Goal: Use online tool/utility: Utilize a website feature to perform a specific function

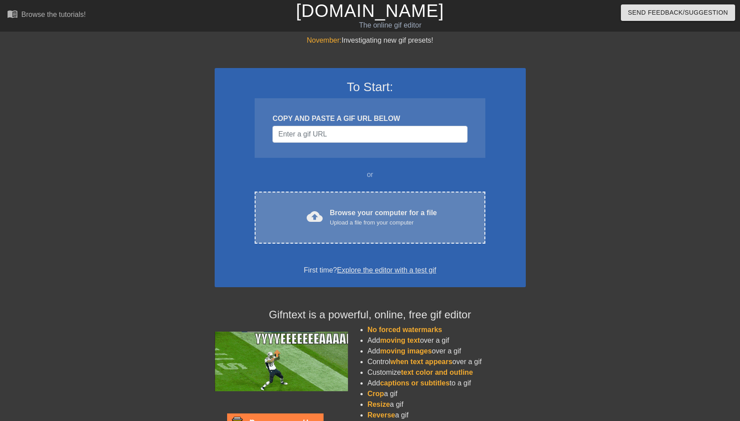
click at [342, 219] on div "Upload a file from your computer" at bounding box center [383, 222] width 107 height 9
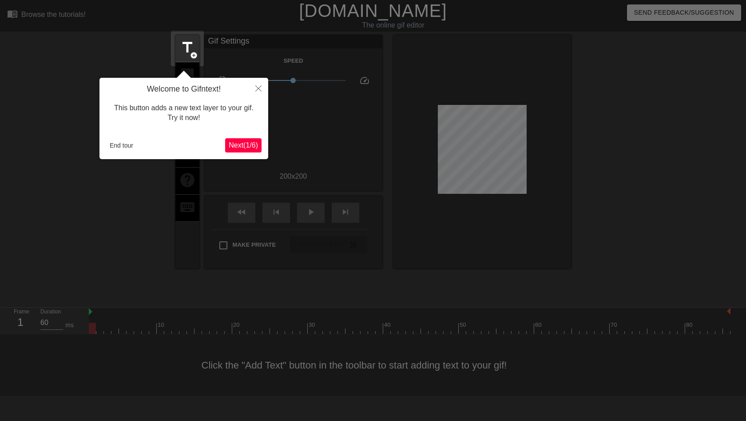
click at [243, 137] on div "Welcome to Gifntext! This button adds a new text layer to your gif. Try it now!…" at bounding box center [184, 118] width 169 height 81
click at [244, 142] on span "Next ( 1 / 6 )" at bounding box center [243, 145] width 29 height 8
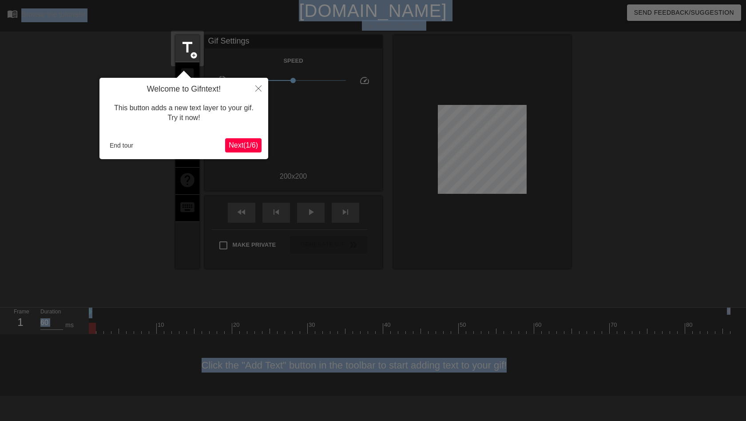
click at [244, 142] on body "menu_book Browse the tutorials! [DOMAIN_NAME] The online gif editor Send Feedba…" at bounding box center [373, 198] width 746 height 396
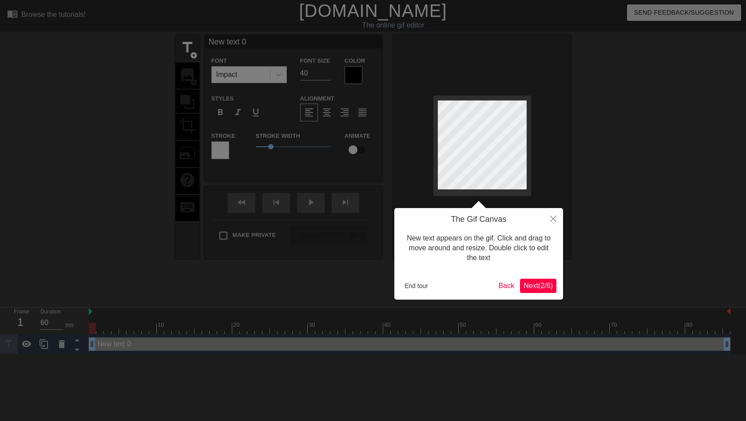
click at [244, 142] on div at bounding box center [373, 210] width 746 height 421
click at [554, 217] on icon "Close" at bounding box center [554, 218] width 6 height 6
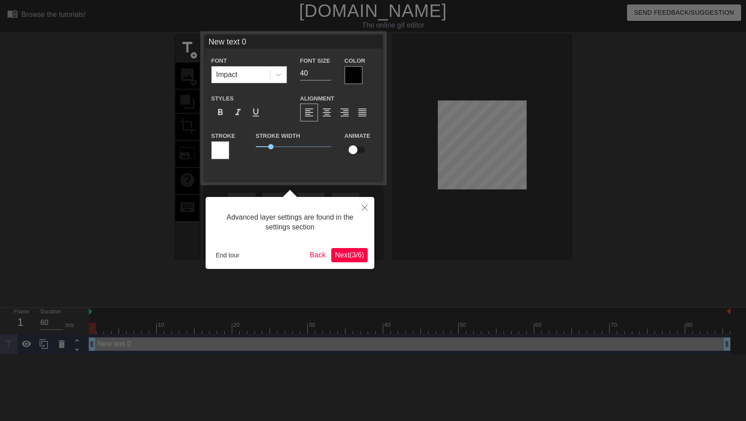
click at [339, 251] on span "Next ( 3 / 6 )" at bounding box center [349, 255] width 29 height 8
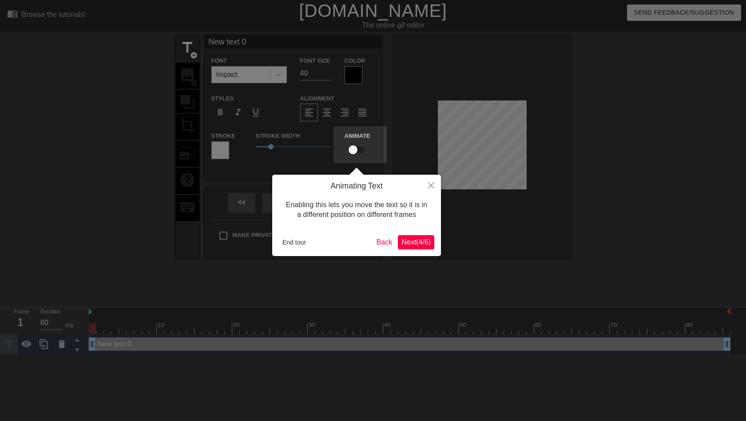
click at [420, 246] on span "Next ( 4 / 6 )" at bounding box center [416, 242] width 29 height 8
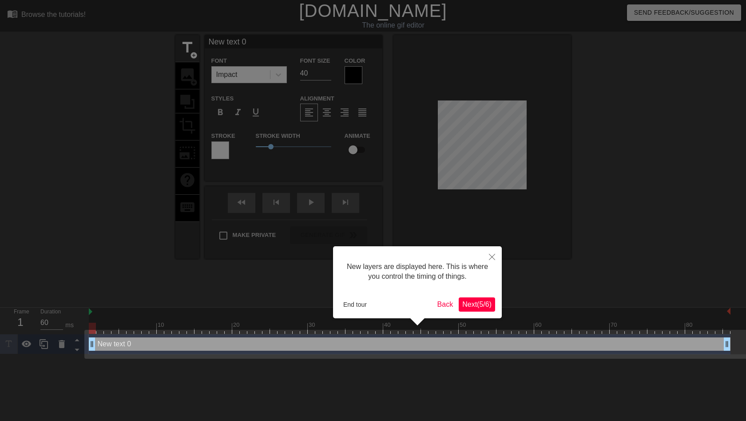
click at [459, 296] on div "New layers are displayed here. This is where you control the timing of things. …" at bounding box center [417, 282] width 169 height 72
click at [479, 296] on div "New layers are displayed here. This is where you control the timing of things. …" at bounding box center [417, 282] width 169 height 72
click at [485, 296] on div "New layers are displayed here. This is where you control the timing of things. …" at bounding box center [417, 282] width 169 height 72
click at [486, 300] on span "Next ( 5 / 6 )" at bounding box center [477, 304] width 29 height 8
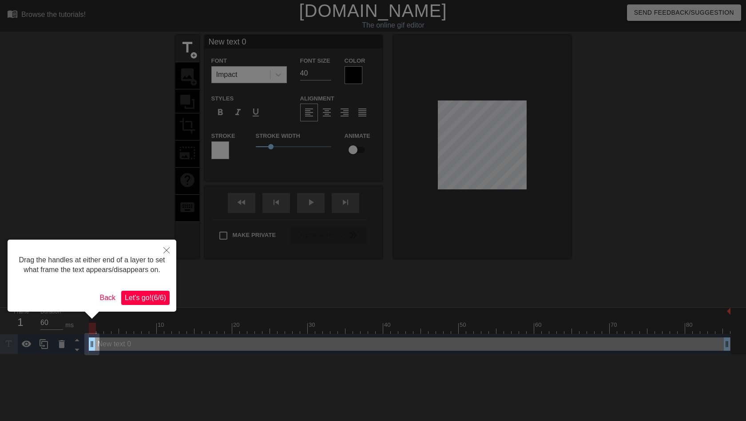
click at [137, 303] on button "Let's go! ( 6 / 6 )" at bounding box center [145, 298] width 48 height 14
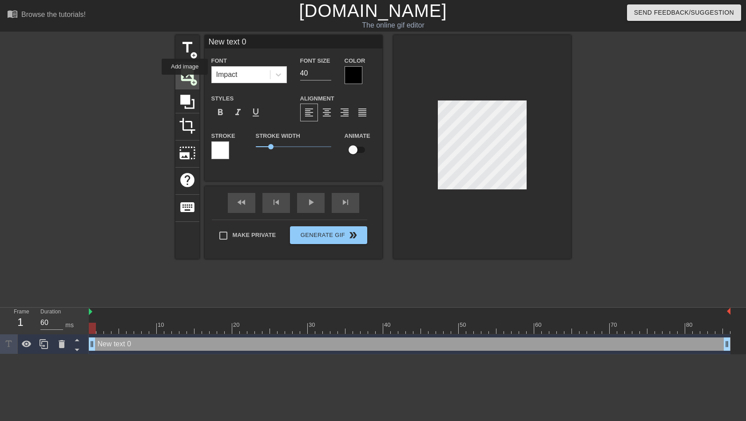
click at [185, 81] on span "image" at bounding box center [187, 74] width 17 height 17
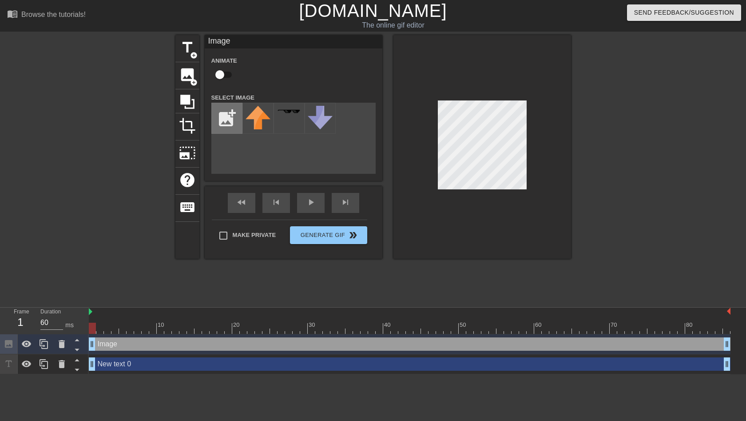
click at [229, 126] on input "file" at bounding box center [227, 118] width 30 height 30
type input "C:\fakepath\1744418379680.jpeg"
click at [264, 123] on img at bounding box center [258, 118] width 25 height 25
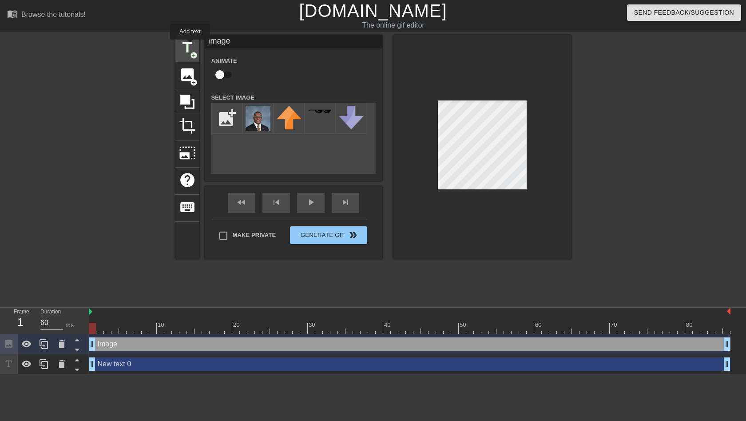
click at [191, 46] on span "title" at bounding box center [187, 47] width 17 height 17
click at [100, 365] on div "New text 0 drag_handle drag_handle" at bounding box center [410, 363] width 642 height 13
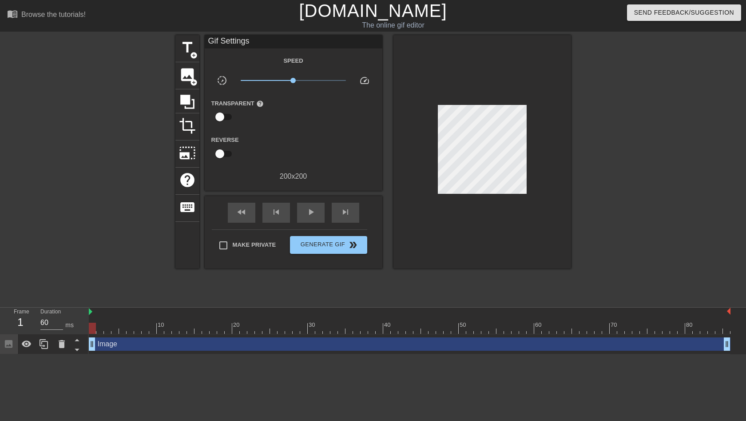
click at [123, 345] on div "Image drag_handle drag_handle" at bounding box center [410, 343] width 642 height 13
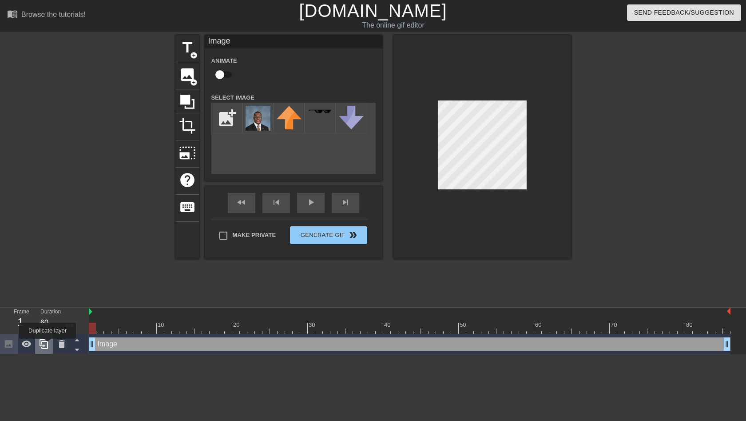
drag, startPoint x: 91, startPoint y: 345, endPoint x: 46, endPoint y: 346, distance: 44.9
click at [46, 346] on div "Frame 1 Duration 60 ms 10 20 30 40 50 60 70 80 Image drag_handle drag_handle" at bounding box center [373, 330] width 746 height 47
drag, startPoint x: 94, startPoint y: 327, endPoint x: 207, endPoint y: 324, distance: 112.4
click at [207, 324] on div at bounding box center [205, 328] width 7 height 11
click at [185, 144] on span "photo_size_select_large" at bounding box center [187, 152] width 17 height 17
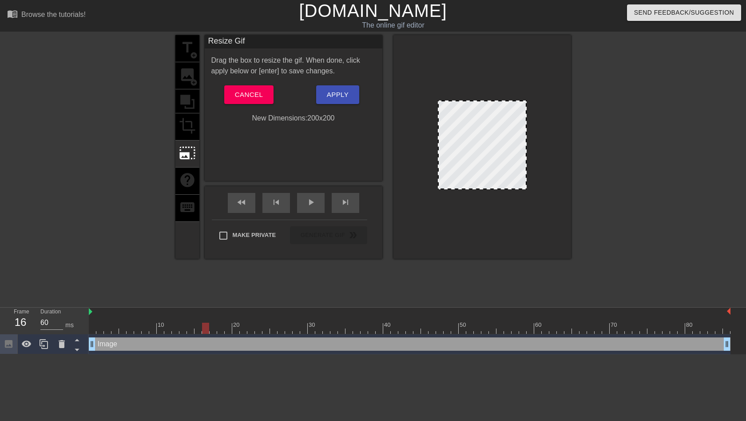
click at [185, 128] on div "title add_circle image add_circle crop photo_size_select_large help keyboard" at bounding box center [188, 146] width 24 height 223
click at [186, 120] on div "title add_circle image add_circle crop photo_size_select_large help keyboard" at bounding box center [188, 146] width 24 height 223
click at [259, 99] on span "Cancel" at bounding box center [249, 95] width 28 height 12
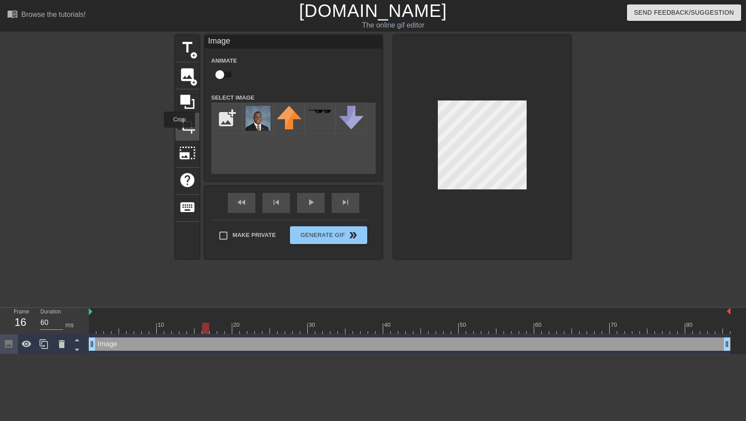
click at [188, 128] on span "crop" at bounding box center [187, 125] width 17 height 17
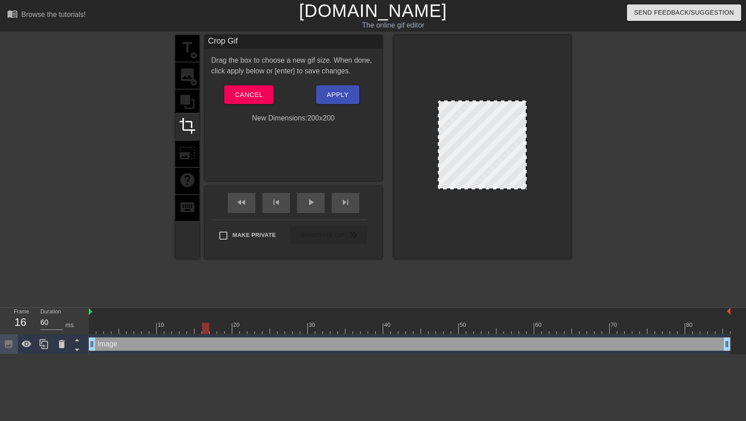
click at [192, 97] on div "title add_circle image add_circle crop photo_size_select_large help keyboard" at bounding box center [188, 146] width 24 height 223
click at [264, 90] on button "Cancel" at bounding box center [248, 94] width 49 height 19
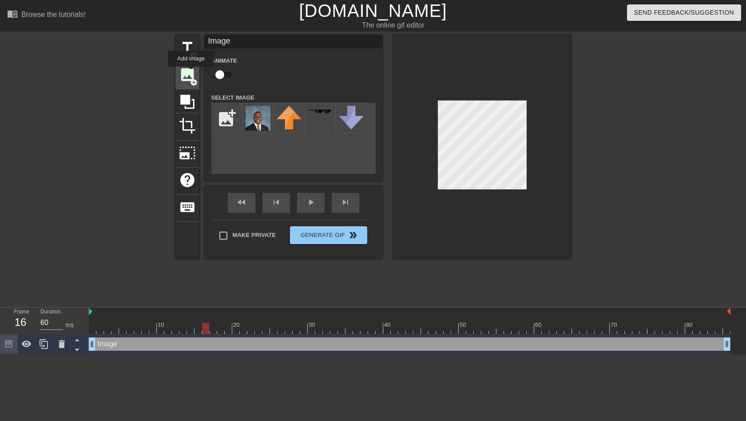
click at [192, 73] on span "image" at bounding box center [187, 74] width 17 height 17
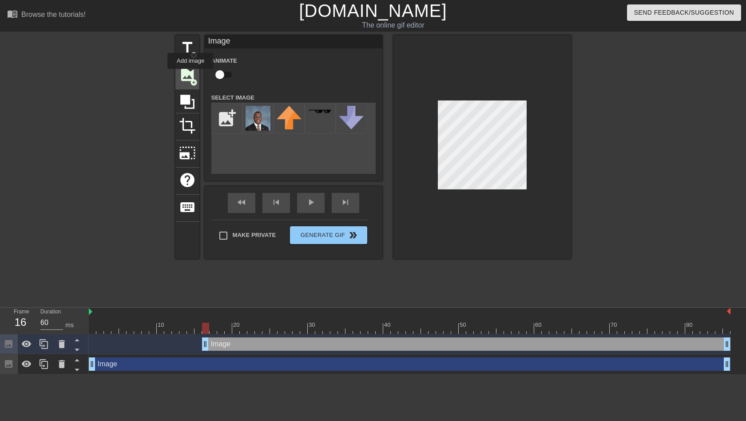
click at [191, 75] on span "image" at bounding box center [187, 74] width 17 height 17
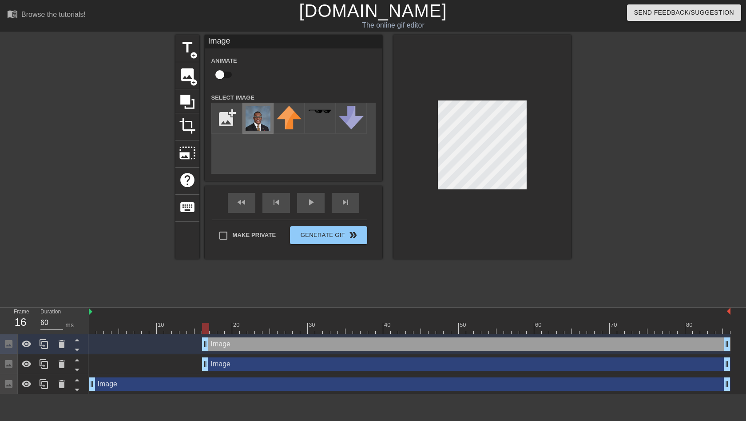
click at [243, 121] on div at bounding box center [258, 118] width 31 height 31
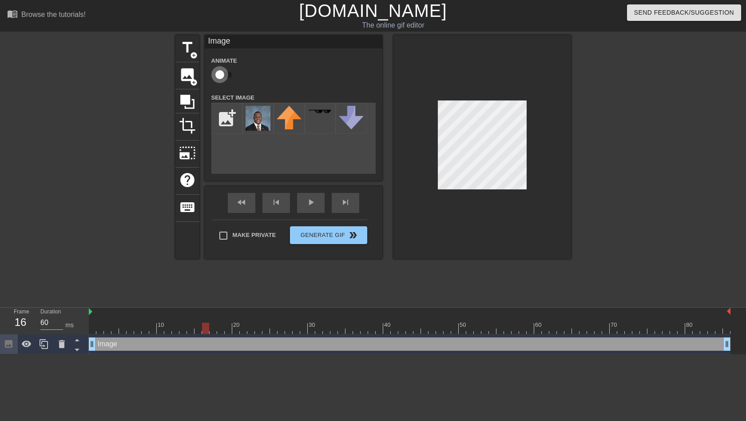
click at [219, 76] on input "checkbox" at bounding box center [220, 74] width 51 height 17
checkbox input "true"
click at [189, 148] on span "photo_size_select_large" at bounding box center [187, 152] width 17 height 17
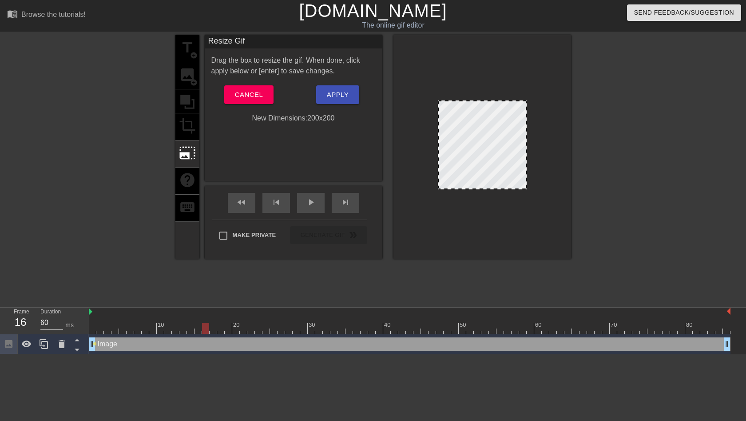
click at [185, 119] on div "title add_circle image add_circle crop photo_size_select_large help keyboard" at bounding box center [188, 146] width 24 height 223
click at [186, 104] on div "title add_circle image add_circle crop photo_size_select_large help keyboard" at bounding box center [188, 146] width 24 height 223
click at [502, 173] on div at bounding box center [482, 144] width 89 height 89
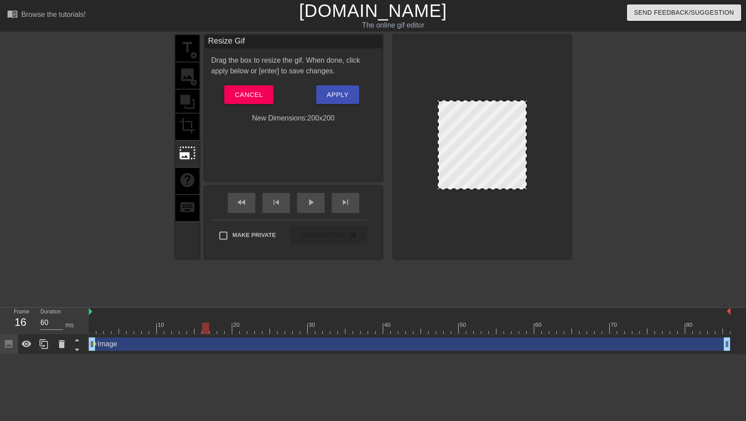
click at [702, 150] on div at bounding box center [648, 168] width 133 height 267
click at [256, 43] on div "Resize Gif" at bounding box center [294, 41] width 178 height 13
click at [254, 87] on button "Cancel" at bounding box center [248, 94] width 49 height 19
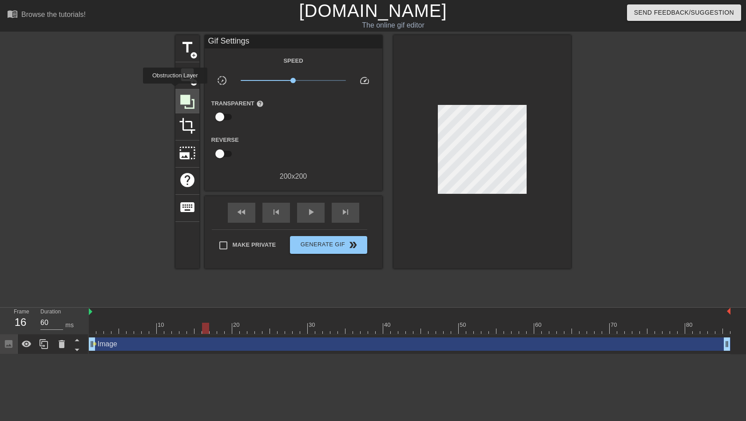
click at [176, 90] on div at bounding box center [188, 101] width 24 height 24
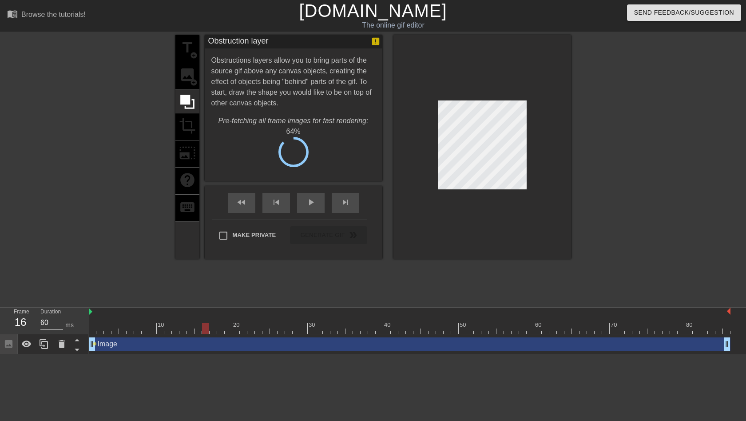
click at [199, 73] on div "title add_circle image add_circle crop photo_size_select_large help keyboard" at bounding box center [188, 146] width 24 height 223
click at [190, 78] on div "title add_circle image add_circle crop photo_size_select_large help keyboard" at bounding box center [188, 146] width 24 height 223
click at [238, 152] on span "Cancel" at bounding box center [249, 155] width 28 height 12
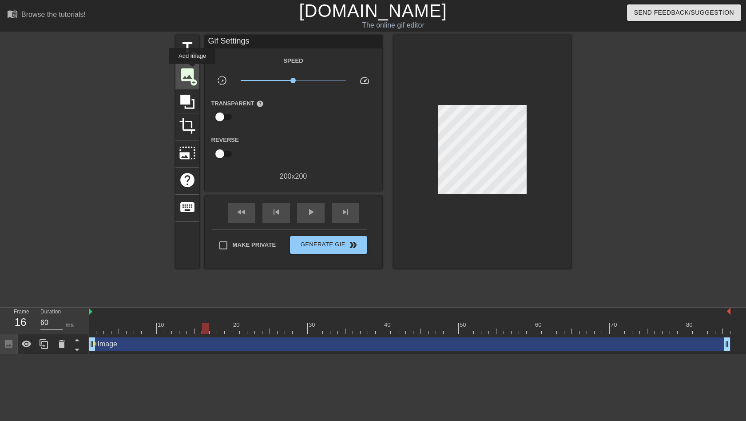
click at [192, 71] on span "image" at bounding box center [187, 74] width 17 height 17
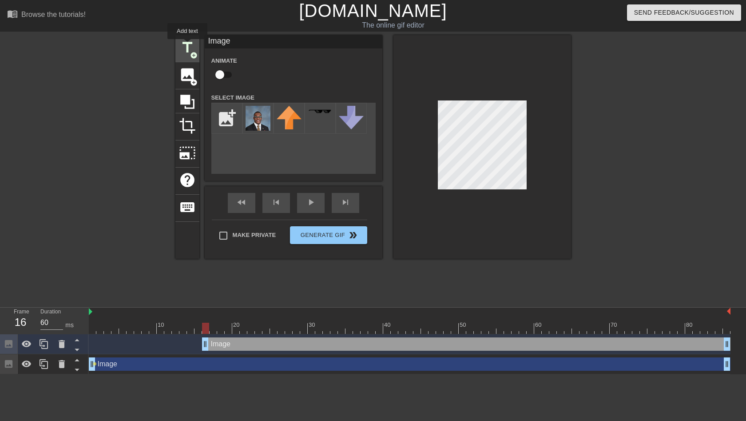
click at [188, 45] on span "title" at bounding box center [187, 47] width 17 height 17
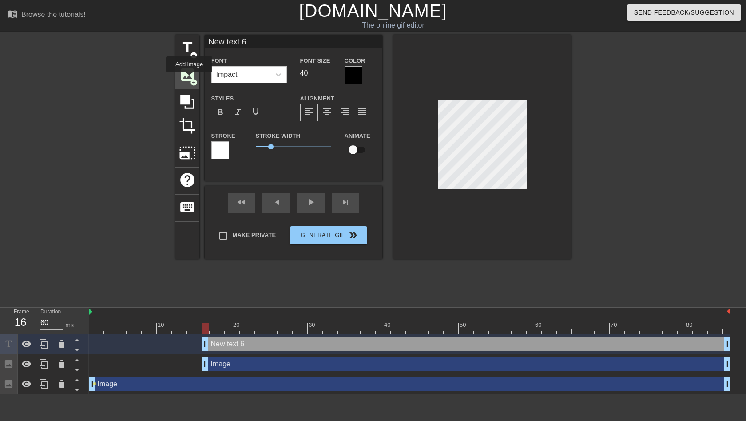
click at [190, 79] on span "add_circle" at bounding box center [194, 83] width 8 height 8
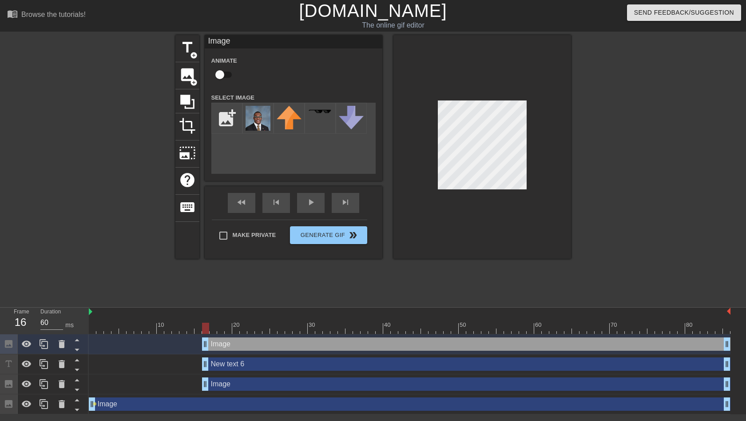
click at [224, 72] on input "checkbox" at bounding box center [220, 74] width 51 height 17
checkbox input "true"
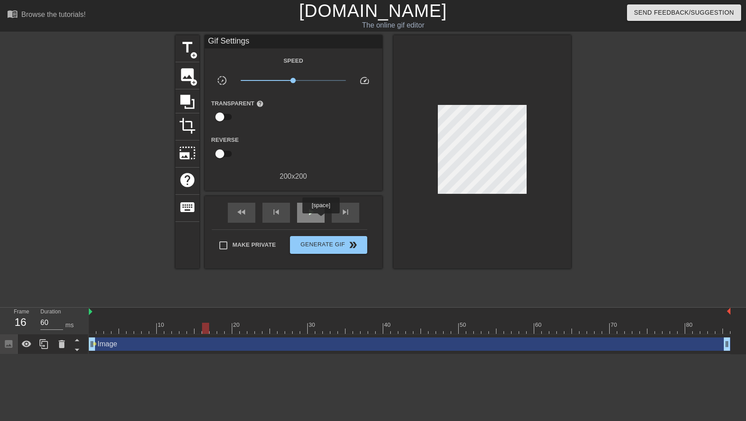
click at [316, 213] on div "play_arrow" at bounding box center [311, 213] width 28 height 20
click at [159, 196] on div at bounding box center [98, 168] width 133 height 267
